Goal: Information Seeking & Learning: Learn about a topic

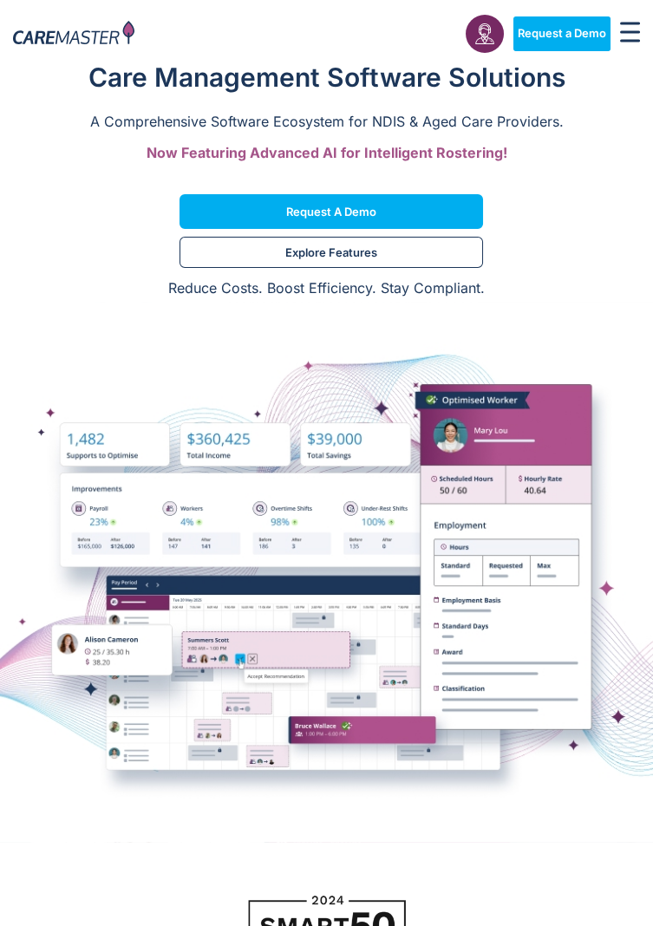
click at [631, 23] on rect "Menu Toggle" at bounding box center [630, 24] width 20 height 3
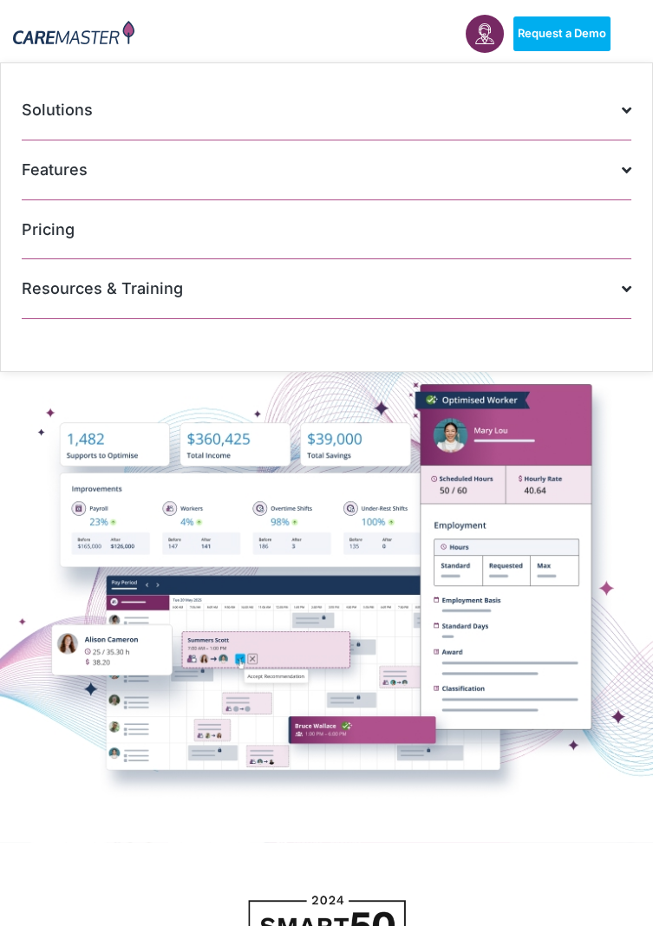
click at [622, 174] on span at bounding box center [622, 169] width 18 height 33
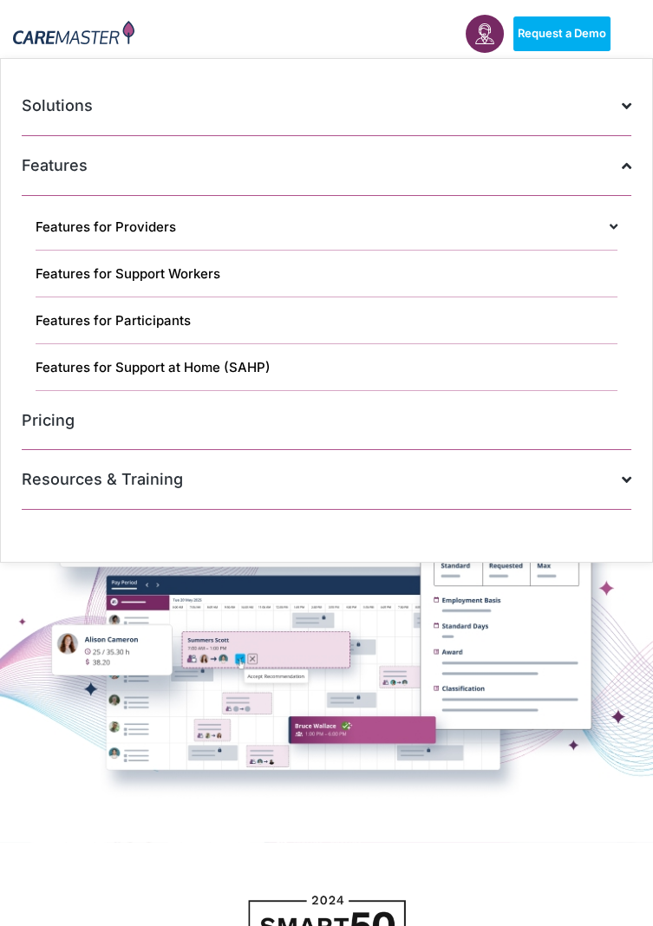
click at [621, 95] on span at bounding box center [622, 105] width 18 height 33
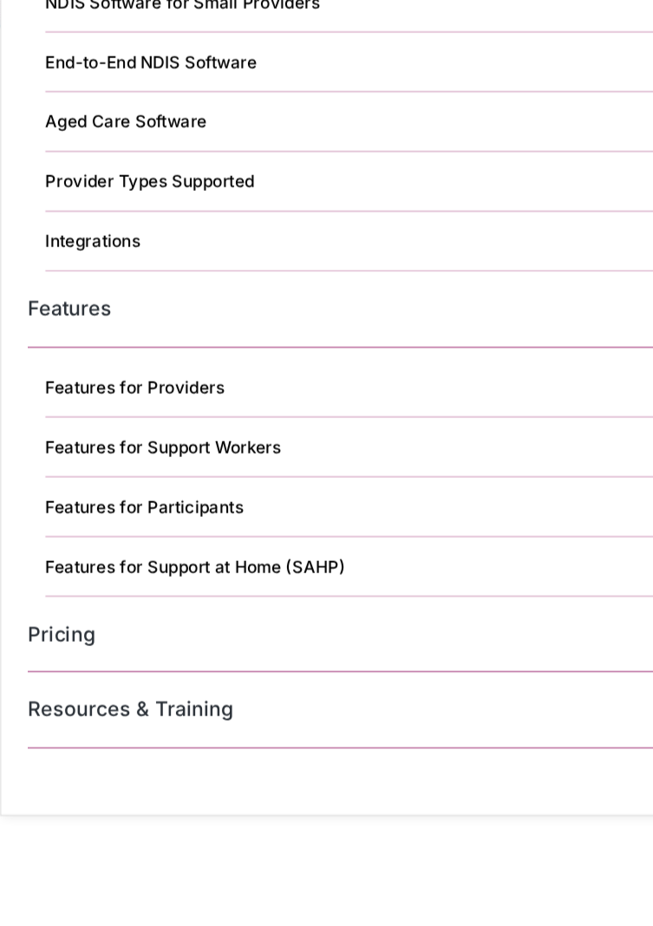
scroll to position [463, 0]
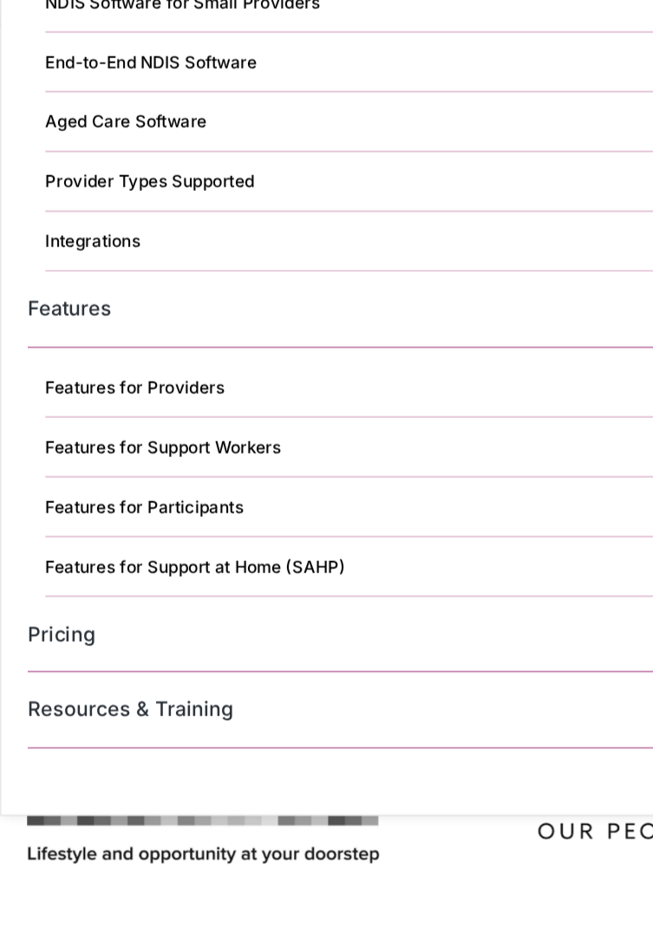
click at [172, 513] on link "Features for Providers" at bounding box center [326, 515] width 581 height 47
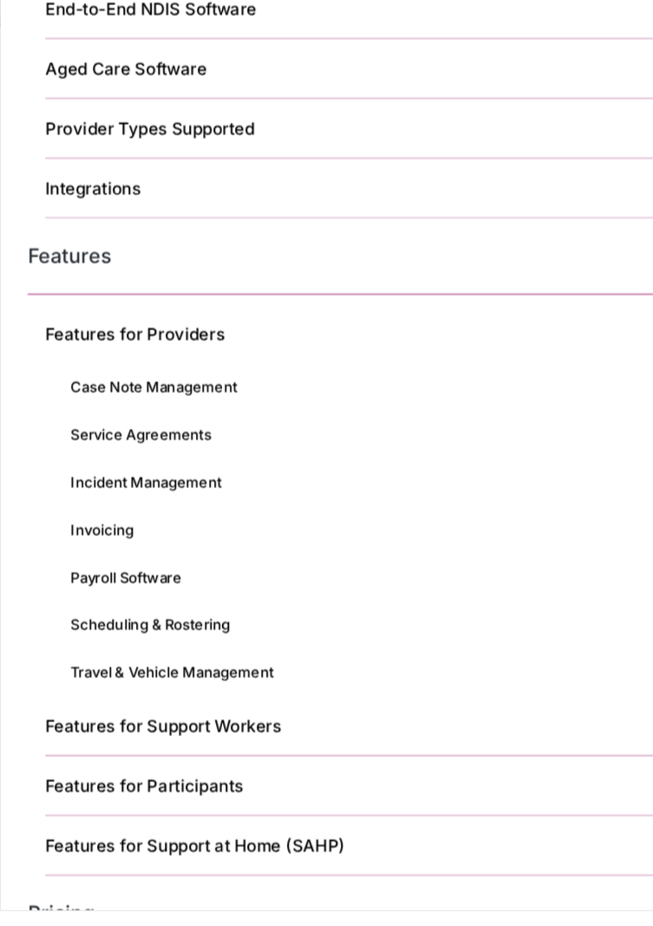
scroll to position [48, 0]
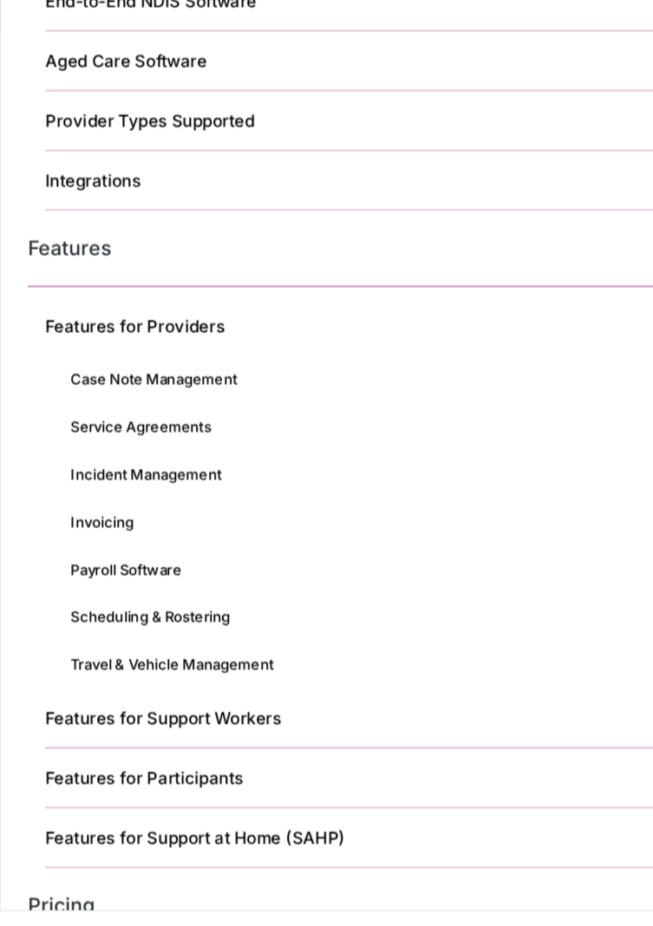
click at [486, 781] on link "Features for Support Workers" at bounding box center [326, 774] width 581 height 47
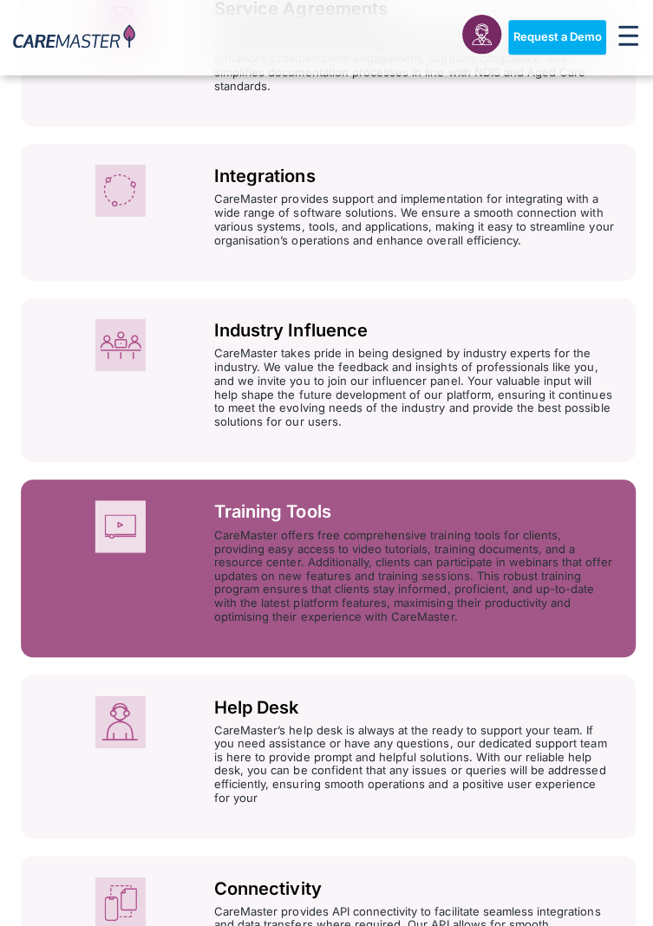
click at [531, 575] on p "CareMaster offers free comprehensive training tools for clients, providing easy…" at bounding box center [412, 572] width 398 height 94
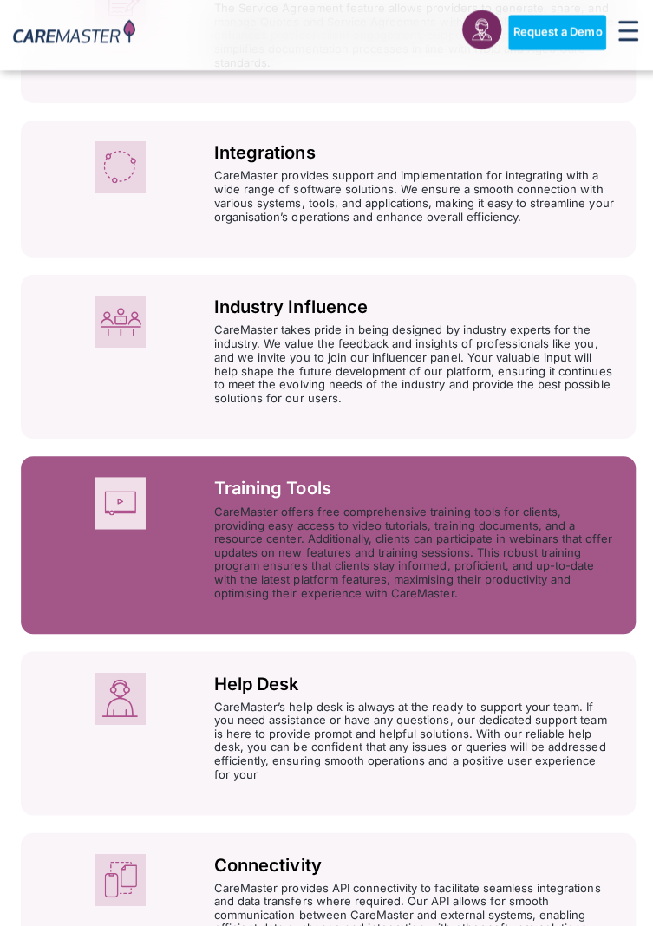
scroll to position [1216, 0]
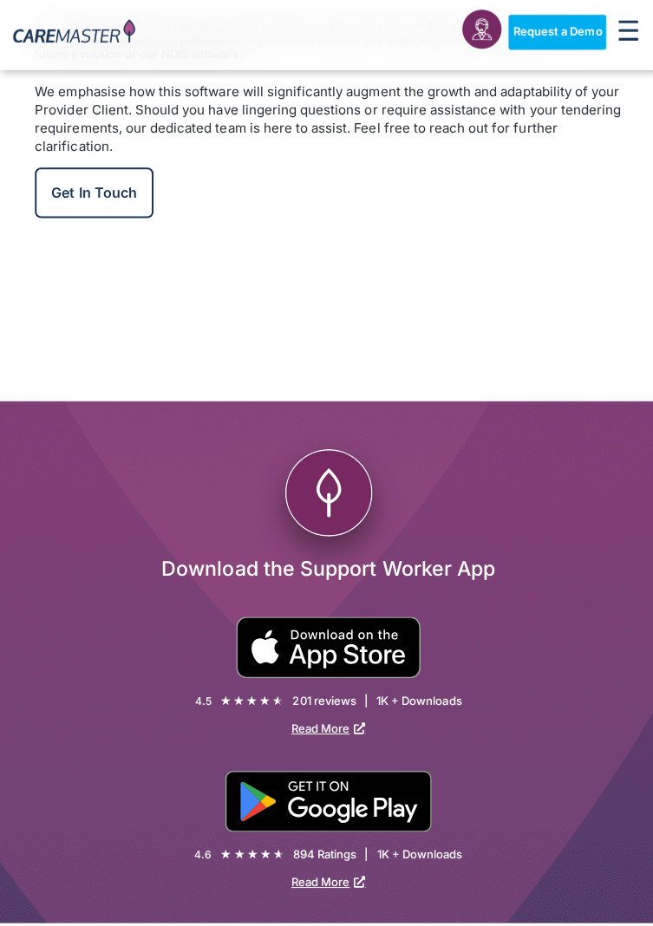
scroll to position [3550, 0]
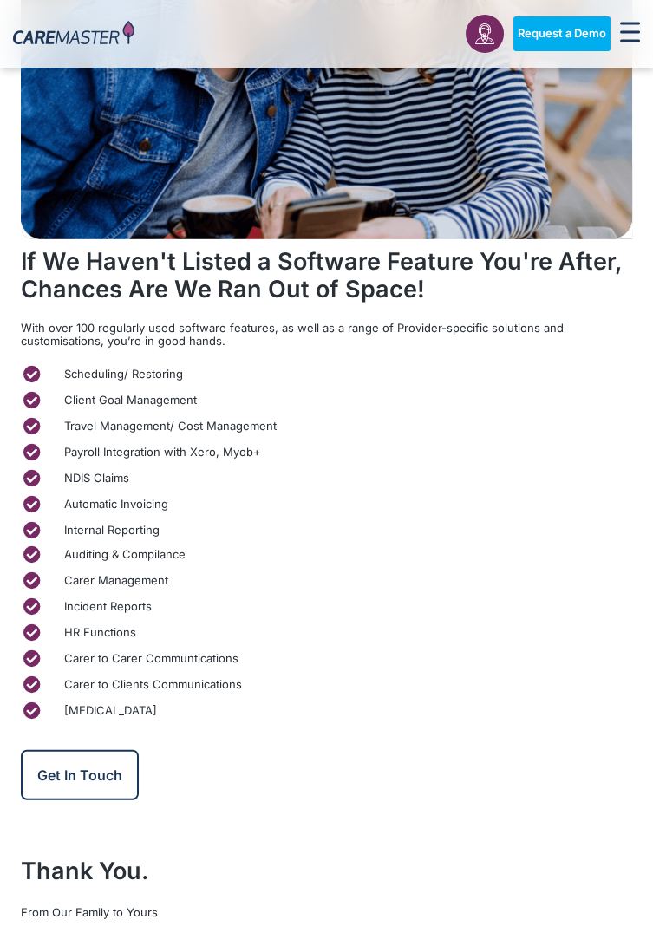
scroll to position [8334, 0]
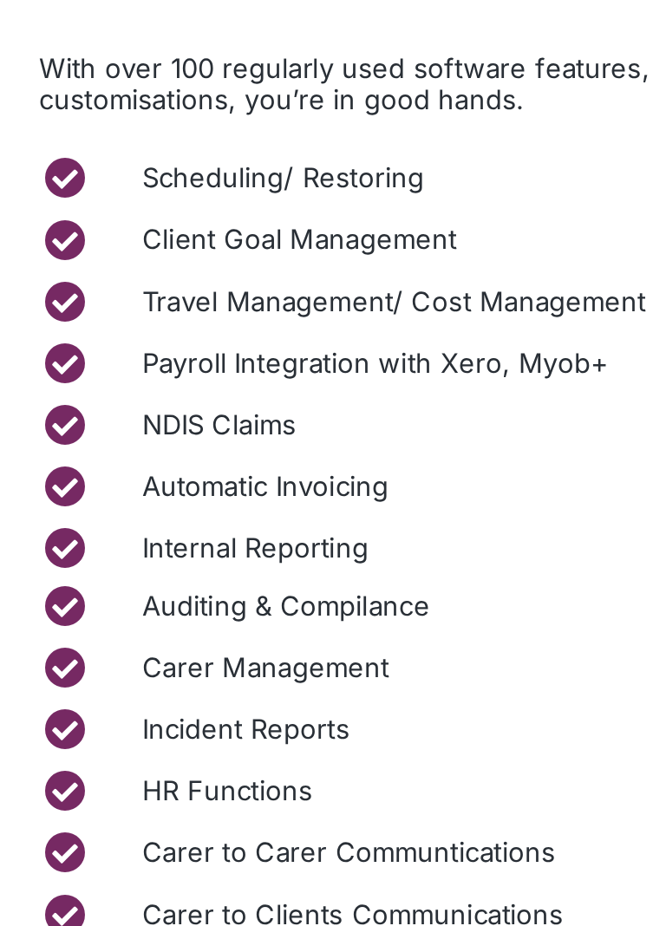
click at [158, 549] on span "Auditing & Compilance" at bounding box center [123, 556] width 126 height 14
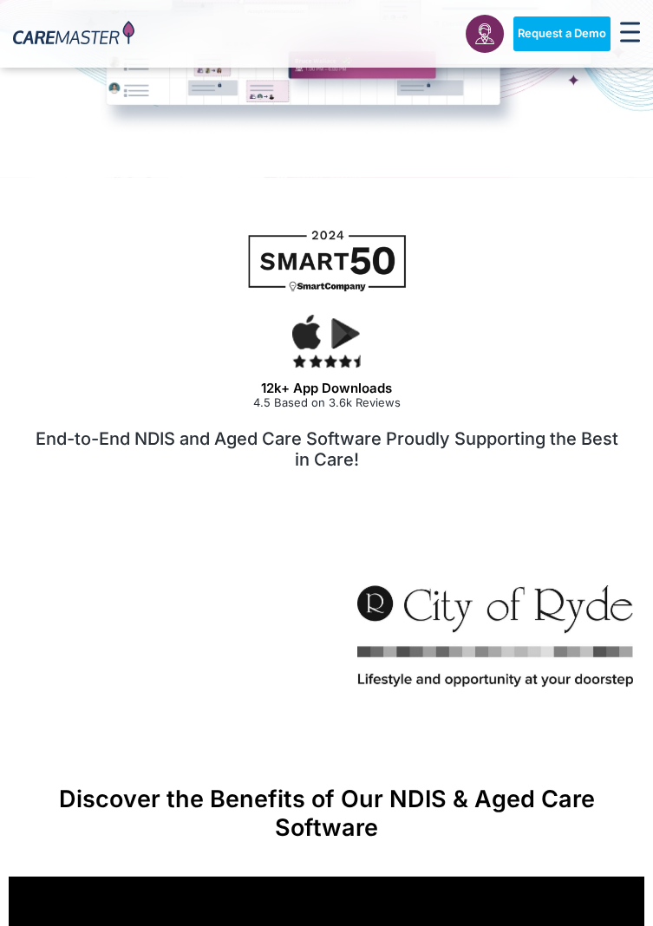
scroll to position [665, 0]
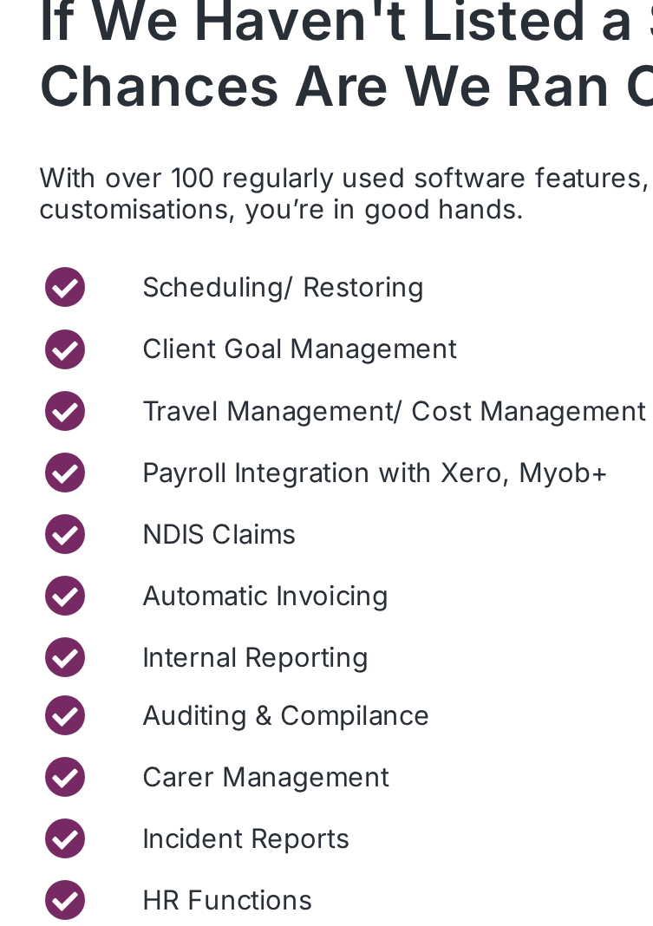
scroll to position [8334, 0]
